Goal: Go to known website: Access a specific website the user already knows

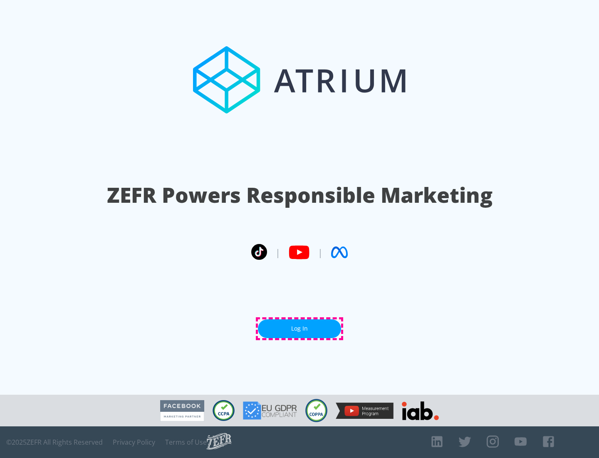
click at [300, 328] on link "Log In" at bounding box center [299, 328] width 83 height 19
